Goal: Entertainment & Leisure: Consume media (video, audio)

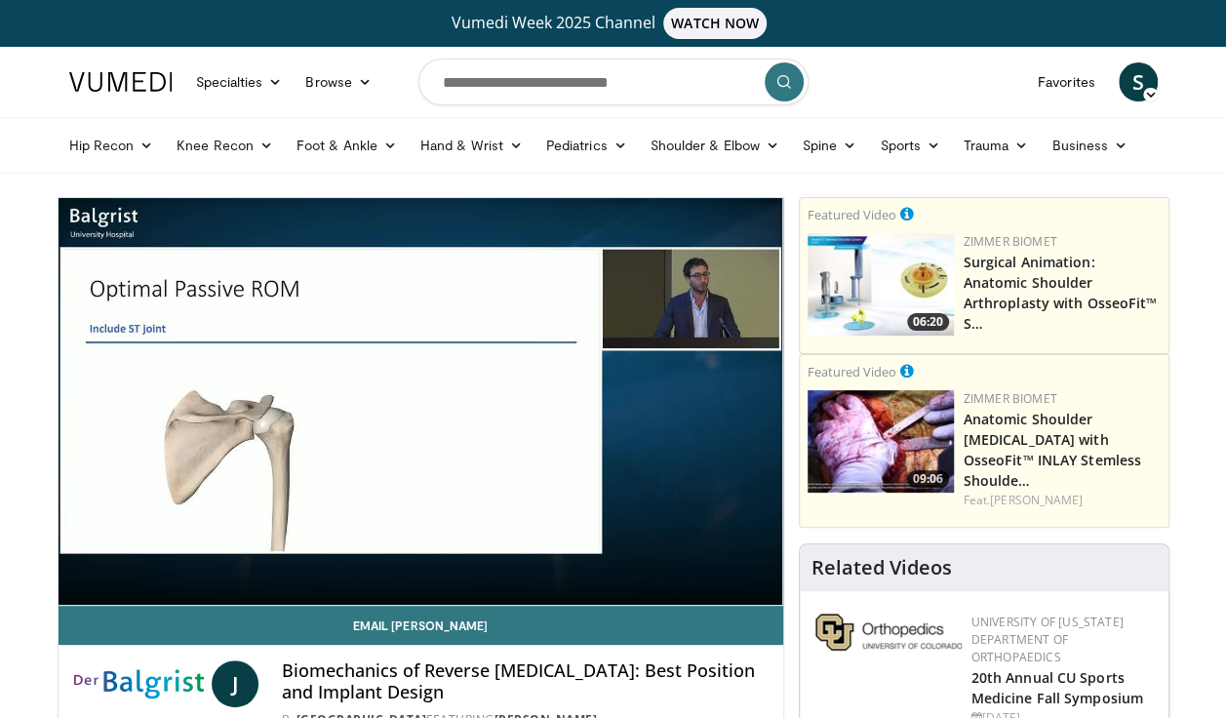
click at [891, 410] on img at bounding box center [881, 441] width 146 height 102
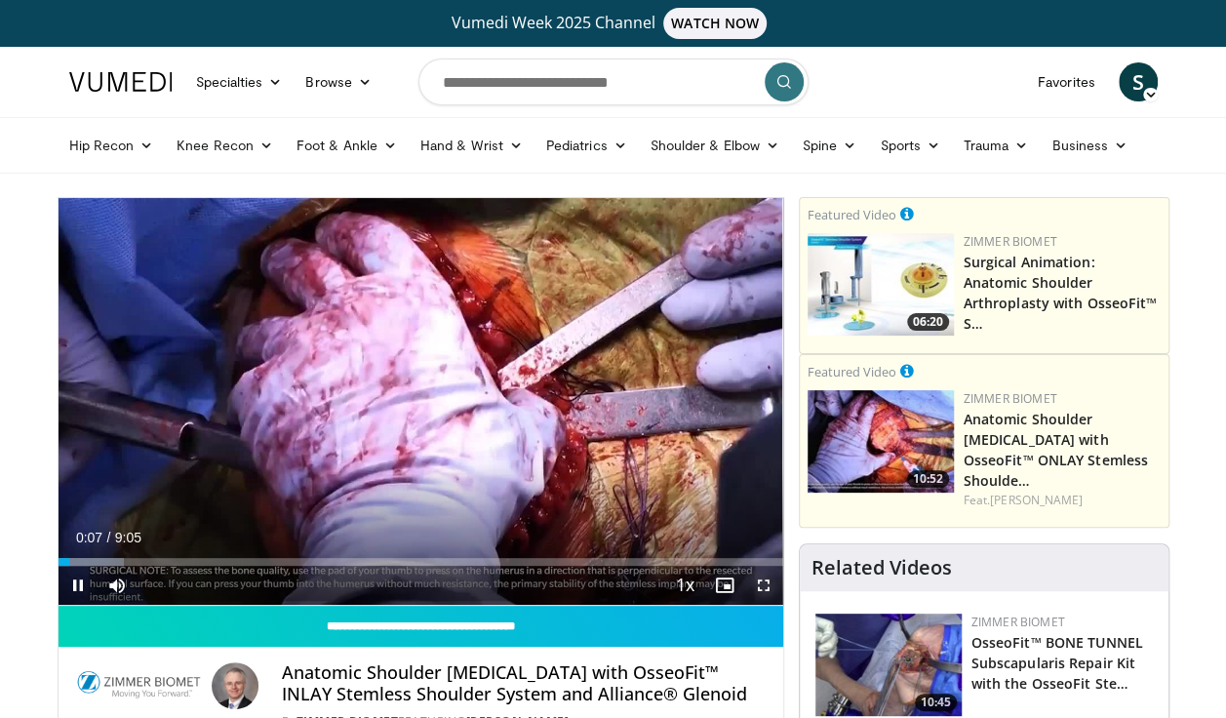
click at [763, 578] on span "Video Player" at bounding box center [763, 585] width 39 height 39
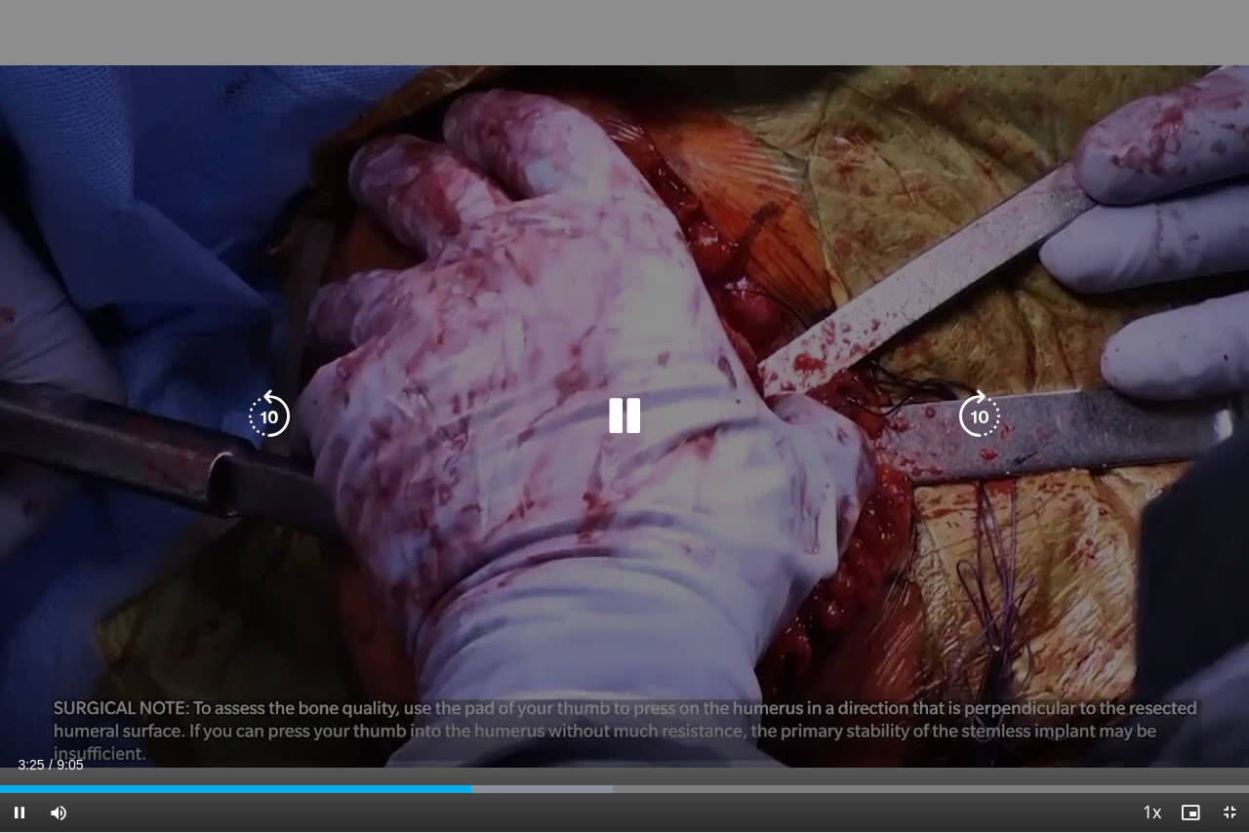
click at [635, 426] on icon "Video Player" at bounding box center [624, 416] width 55 height 55
